Goal: Information Seeking & Learning: Learn about a topic

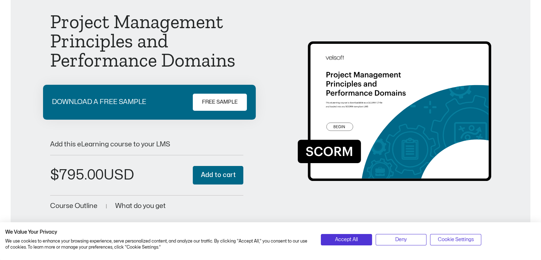
scroll to position [71, 0]
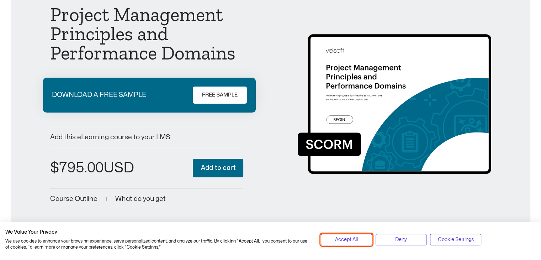
click at [354, 237] on span "Accept All" at bounding box center [346, 239] width 23 height 8
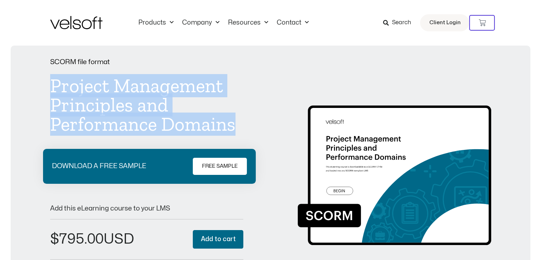
drag, startPoint x: 197, startPoint y: 130, endPoint x: 36, endPoint y: 88, distance: 167.3
click at [36, 88] on div "SCORM file format Project Management Principles and Performance Domains DOWNLOA…" at bounding box center [270, 167] width 505 height 217
copy h1 "Project Management Principles and Performance Domains"
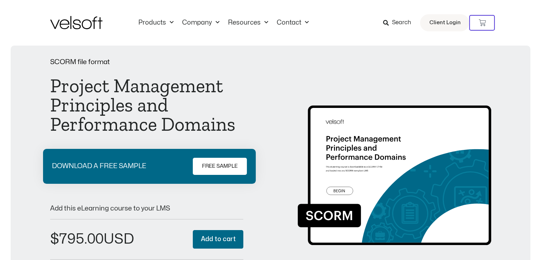
click at [271, 157] on div "SCORM file format Project Management Principles and Performance Domains DOWNLOA…" at bounding box center [270, 167] width 441 height 217
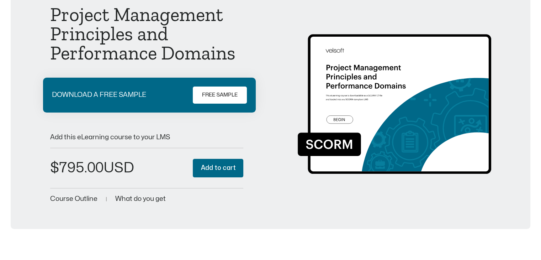
scroll to position [142, 0]
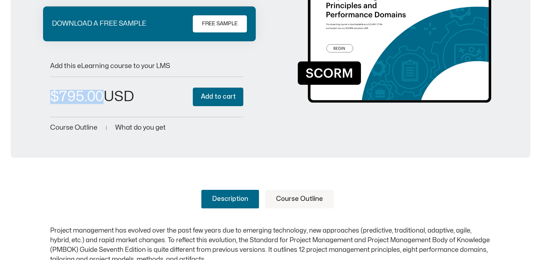
drag, startPoint x: 141, startPoint y: 102, endPoint x: 43, endPoint y: 90, distance: 97.8
click at [43, 90] on div "SCORM file format Project Management Principles and Performance Domains DOWNLOA…" at bounding box center [270, 24] width 505 height 217
click at [44, 90] on div "SCORM file format Project Management Principles and Performance Domains DOWNLOA…" at bounding box center [270, 24] width 505 height 217
drag, startPoint x: 47, startPoint y: 95, endPoint x: 136, endPoint y: 101, distance: 88.8
click at [136, 101] on div "SCORM file format Project Management Principles and Performance Domains DOWNLOA…" at bounding box center [270, 24] width 505 height 217
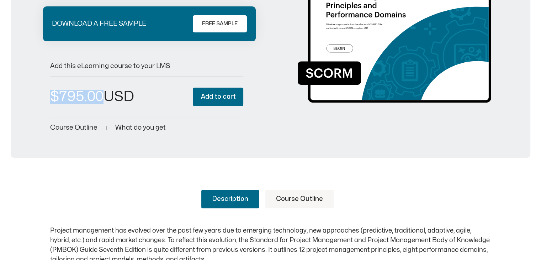
copy bdi "$ 795.00"
